Goal: Task Accomplishment & Management: Use online tool/utility

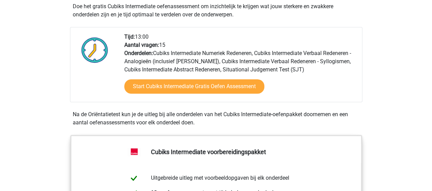
scroll to position [137, 0]
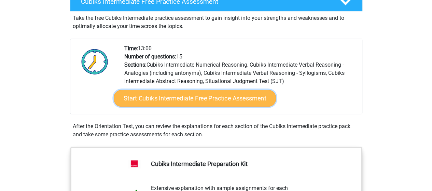
click at [199, 98] on font "Start Cubiks Intermediate Free Practice Assessment" at bounding box center [194, 99] width 142 height 8
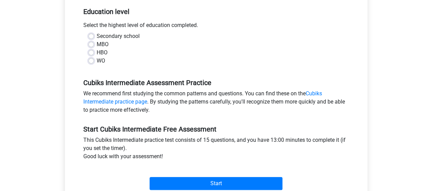
scroll to position [171, 0]
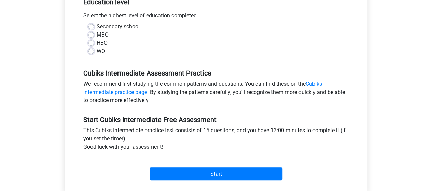
click at [97, 41] on label "HBO" at bounding box center [102, 43] width 11 height 8
click at [91, 41] on input "HBO" at bounding box center [90, 42] width 5 height 7
radio input "true"
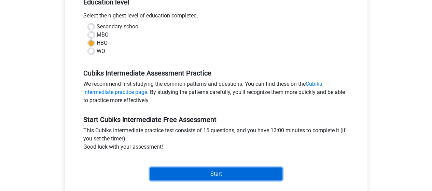
click at [188, 173] on input "Start" at bounding box center [216, 173] width 133 height 13
